Goal: Information Seeking & Learning: Check status

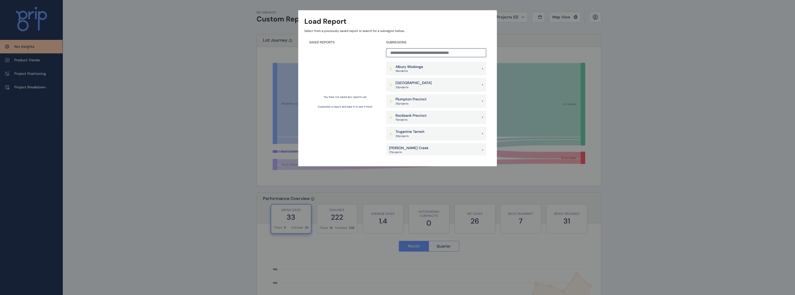
click at [421, 65] on p "Albury Wodonga" at bounding box center [410, 66] width 28 height 5
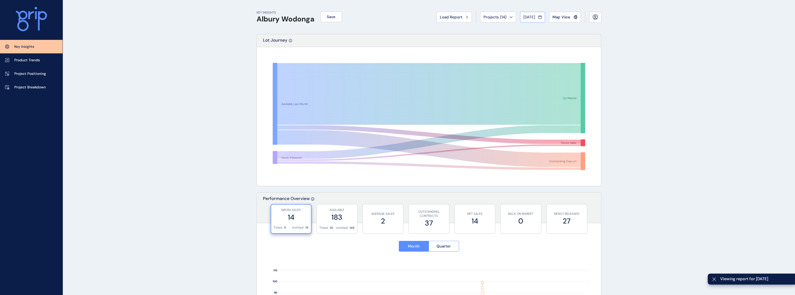
click at [520, 18] on button "[DATE]" at bounding box center [532, 17] width 25 height 11
click at [521, 18] on div at bounding box center [397, 147] width 795 height 295
click at [503, 18] on span "Projects ( 14 )" at bounding box center [495, 17] width 23 height 5
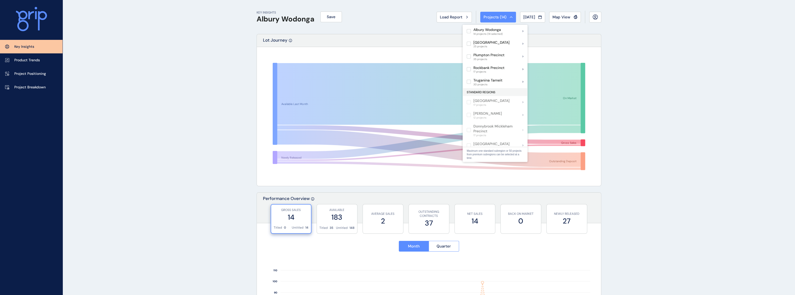
click at [503, 18] on span "Projects ( 14 )" at bounding box center [495, 17] width 23 height 5
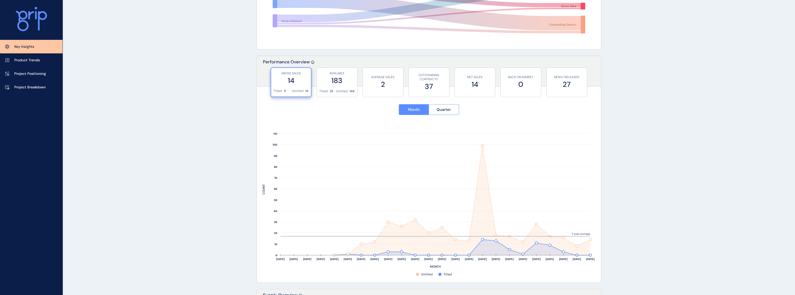
scroll to position [139, 0]
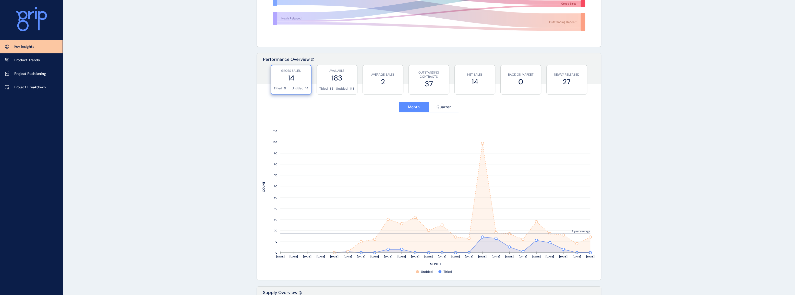
click at [447, 108] on span "Quarter" at bounding box center [444, 106] width 14 height 5
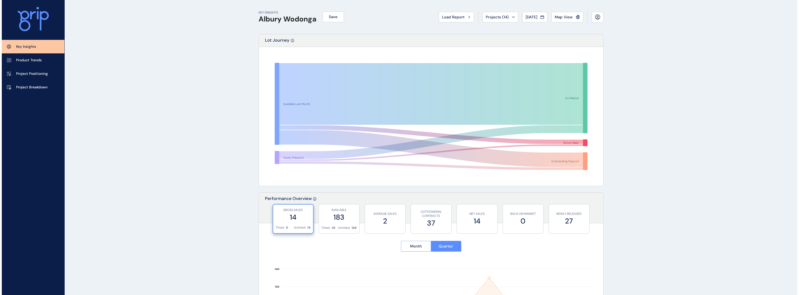
scroll to position [0, 0]
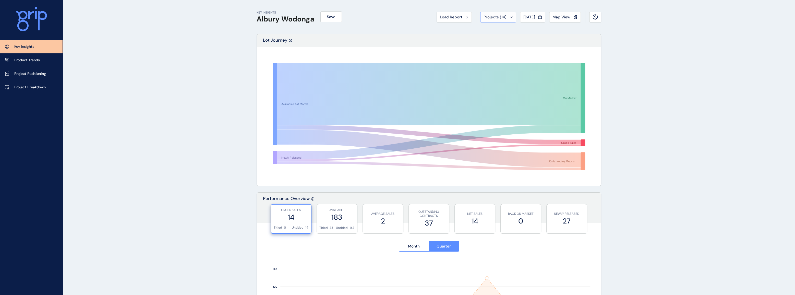
click at [504, 18] on div "Projects ( 14 )" at bounding box center [498, 17] width 29 height 5
click at [26, 89] on p "Project Breakdown" at bounding box center [29, 87] width 31 height 5
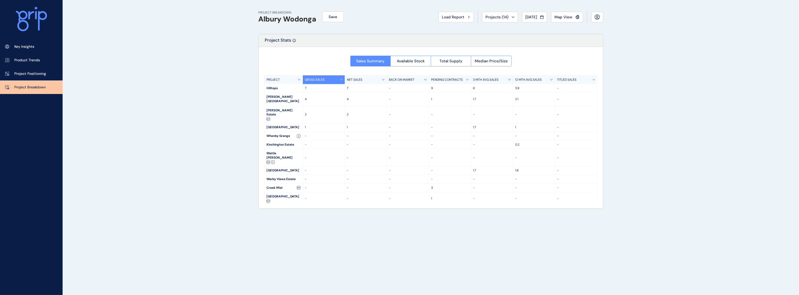
click at [526, 80] on p "12 MTH AVG SALES" at bounding box center [528, 80] width 27 height 4
